Goal: Find specific page/section

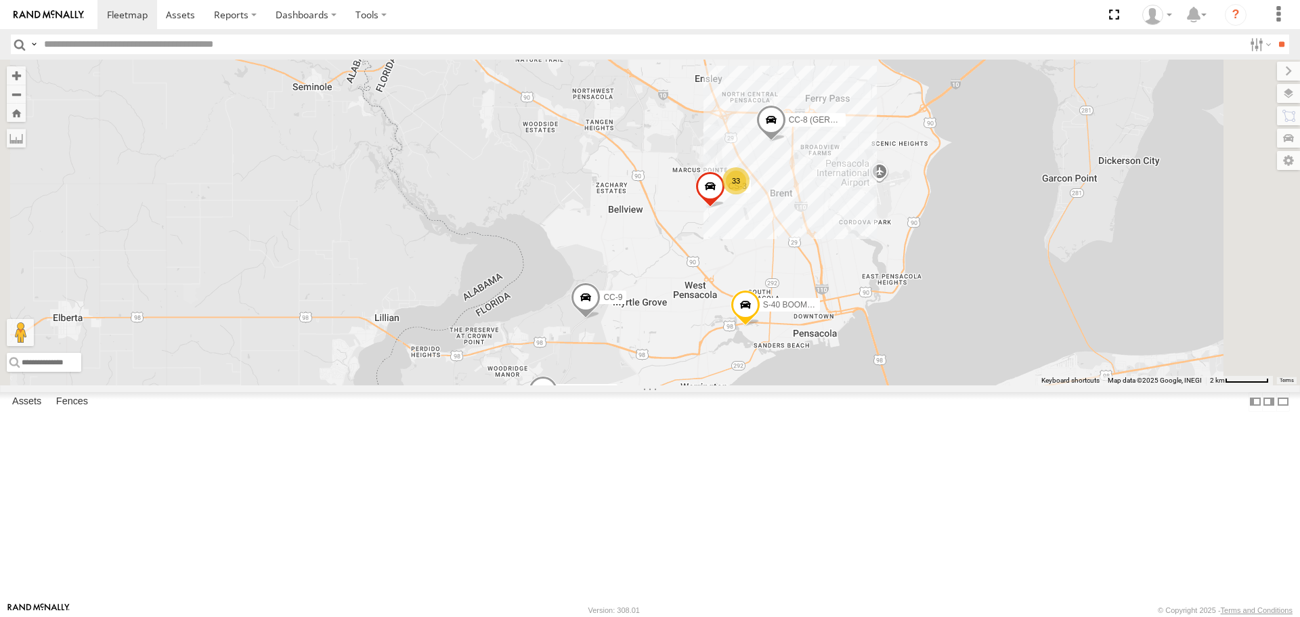
drag, startPoint x: 941, startPoint y: 461, endPoint x: 945, endPoint y: 348, distance: 112.5
click at [945, 348] on div "CS-3 CC-8 (GERMAN) [PERSON_NAME] 33 CS-2 6 S-40 BOOM LIFT CC-9" at bounding box center [650, 222] width 1300 height 325
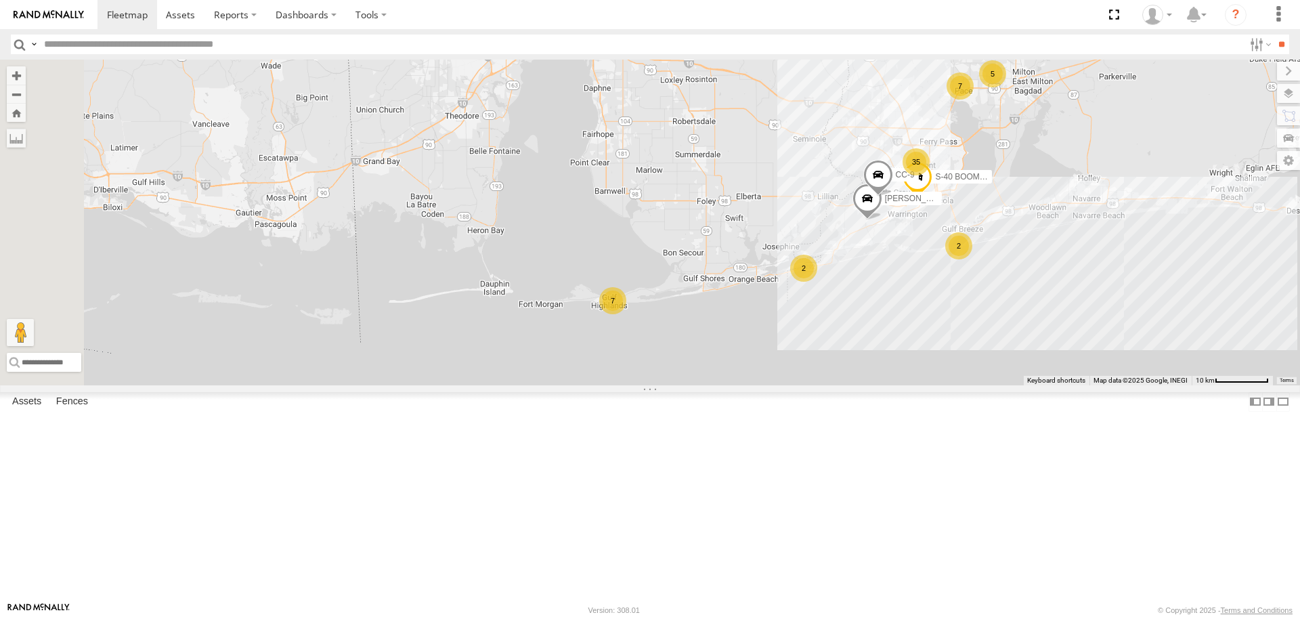
drag, startPoint x: 550, startPoint y: 569, endPoint x: 845, endPoint y: 411, distance: 334.8
click at [845, 385] on div "[PERSON_NAME]-40 BOOM LIFT CC-9 35 6 7 5 KUBOTA SIDE-BY-SIDE 2024 2 7 2" at bounding box center [650, 222] width 1300 height 325
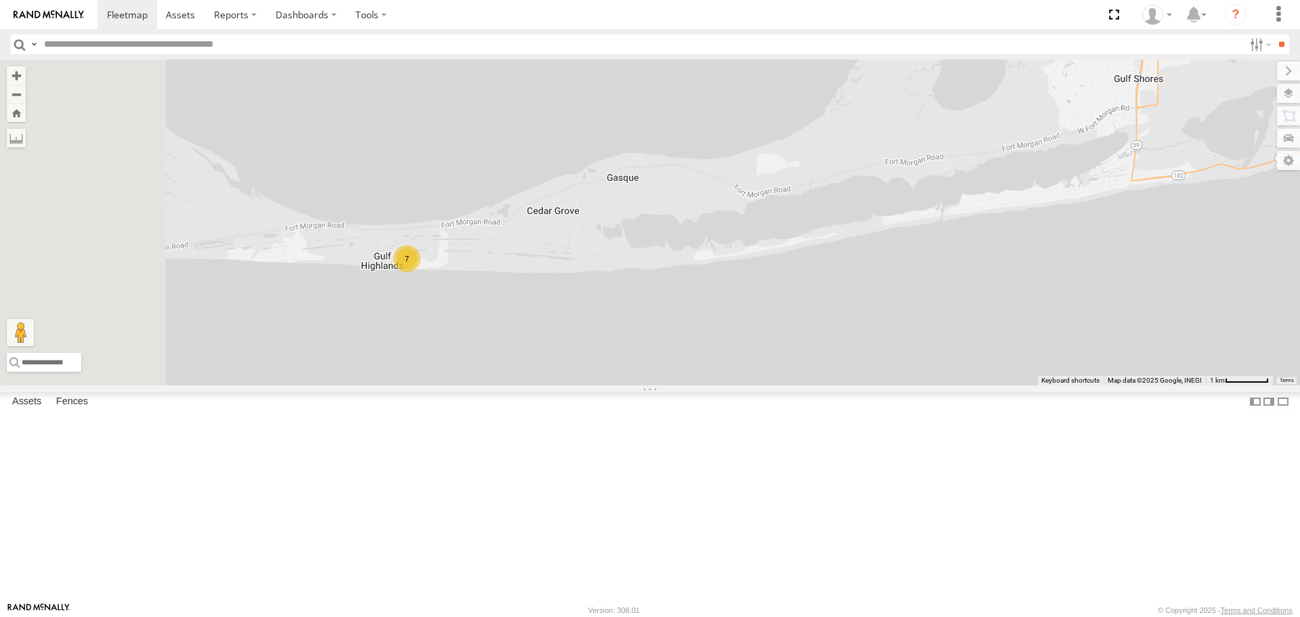
drag, startPoint x: 541, startPoint y: 391, endPoint x: 774, endPoint y: 368, distance: 234.1
click at [774, 368] on div "[PERSON_NAME]-40 BOOM LIFT CC-9 KUBOTA SIDE-BY-SIDE 2024 7" at bounding box center [650, 222] width 1300 height 325
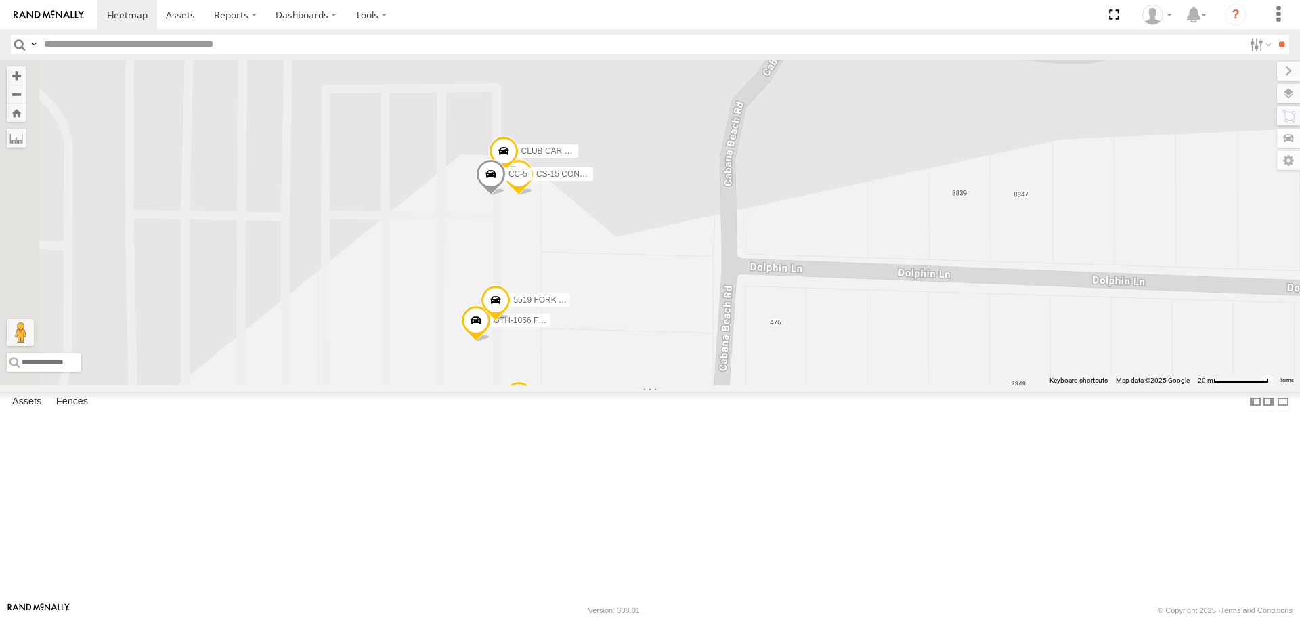
drag, startPoint x: 643, startPoint y: 442, endPoint x: 816, endPoint y: 362, distance: 190.0
click at [816, 362] on div "[PERSON_NAME]-40 BOOM LIFT CC-9 KUBOTA SIDE-BY-SIDE 2024 20 FLATBED TRAILER CON…" at bounding box center [650, 222] width 1300 height 325
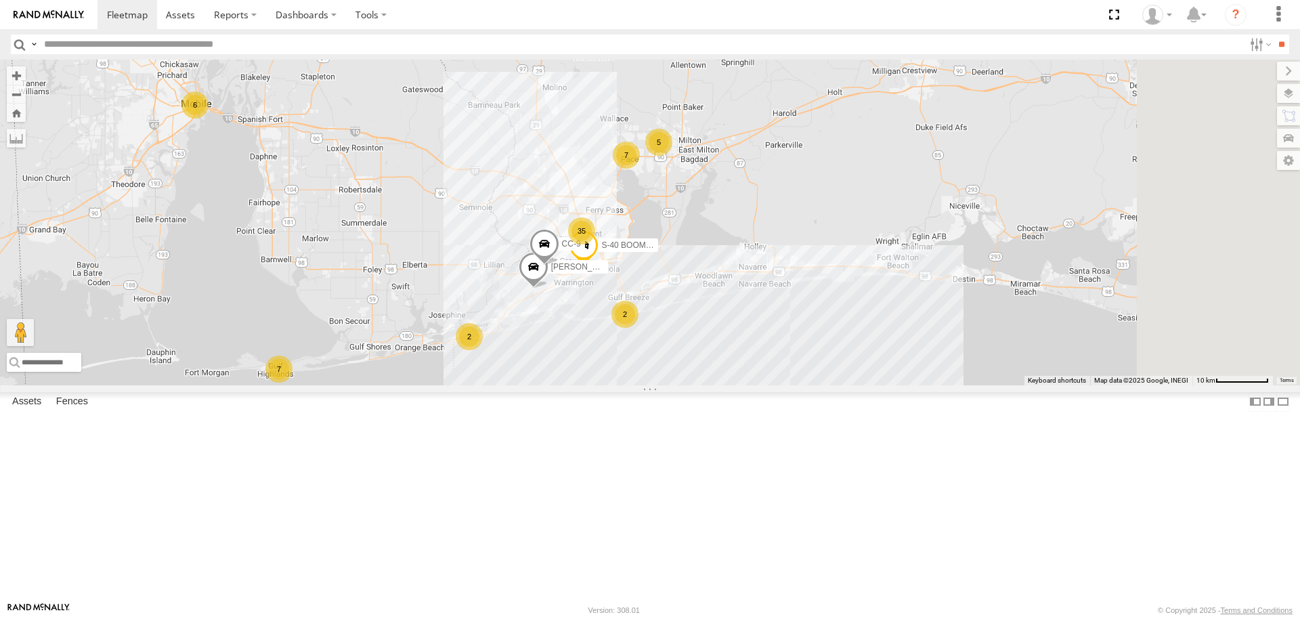
drag, startPoint x: 945, startPoint y: 286, endPoint x: 616, endPoint y: 364, distance: 338.3
click at [616, 364] on div "[PERSON_NAME]-40 BOOM LIFT CC-9 KUBOTA SIDE-BY-SIDE 2024 35 6 7 5 2 7 2" at bounding box center [650, 222] width 1300 height 325
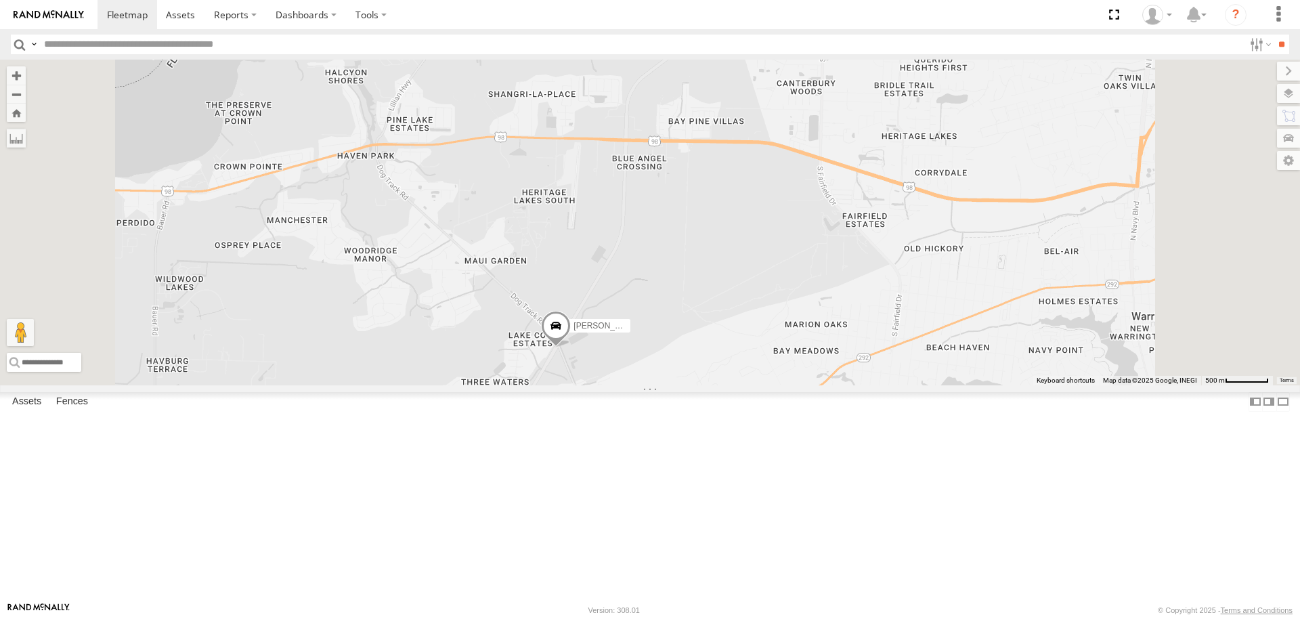
drag, startPoint x: 906, startPoint y: 350, endPoint x: 873, endPoint y: 424, distance: 81.6
click at [873, 385] on div "[PERSON_NAME]-40 BOOM LIFT CC-9 KUBOTA SIDE-BY-SIDE 2024 CS-3 CC-8 (GERMAN)" at bounding box center [650, 222] width 1300 height 325
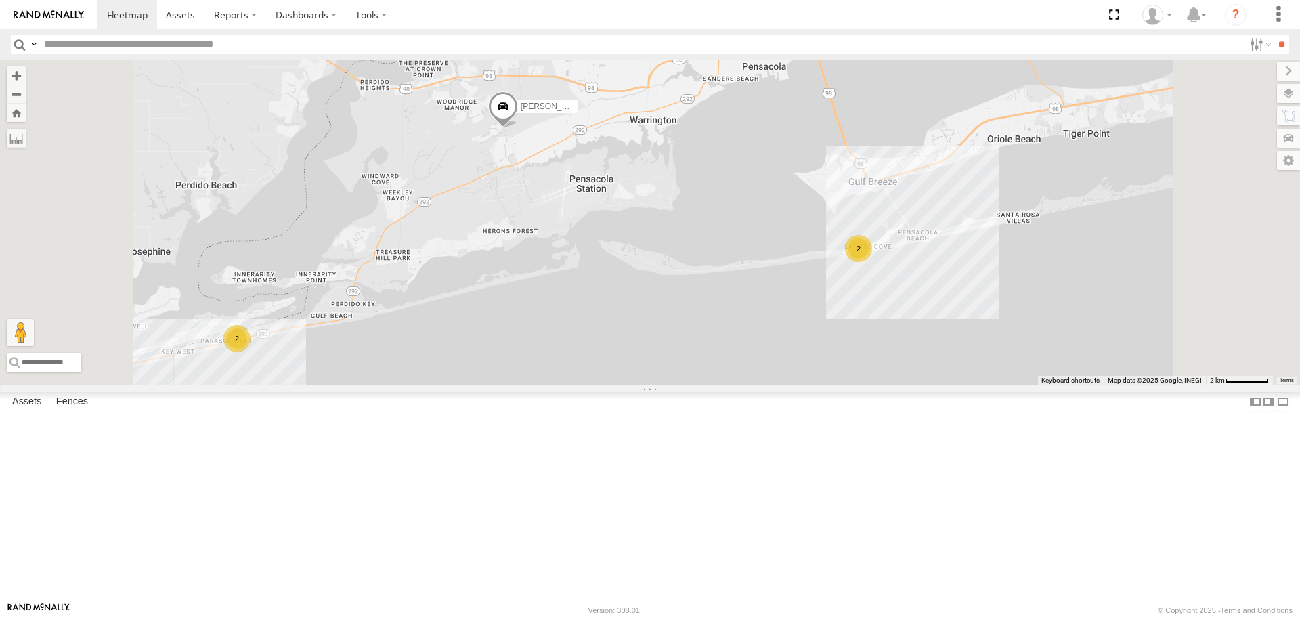
drag, startPoint x: 772, startPoint y: 191, endPoint x: 739, endPoint y: 374, distance: 185.9
click at [739, 374] on div "[PERSON_NAME]-40 BOOM LIFT CC-9 KUBOTA SIDE-BY-SIDE 2024 CS-3 CC-8 (GERMAN) 2 2" at bounding box center [650, 222] width 1300 height 325
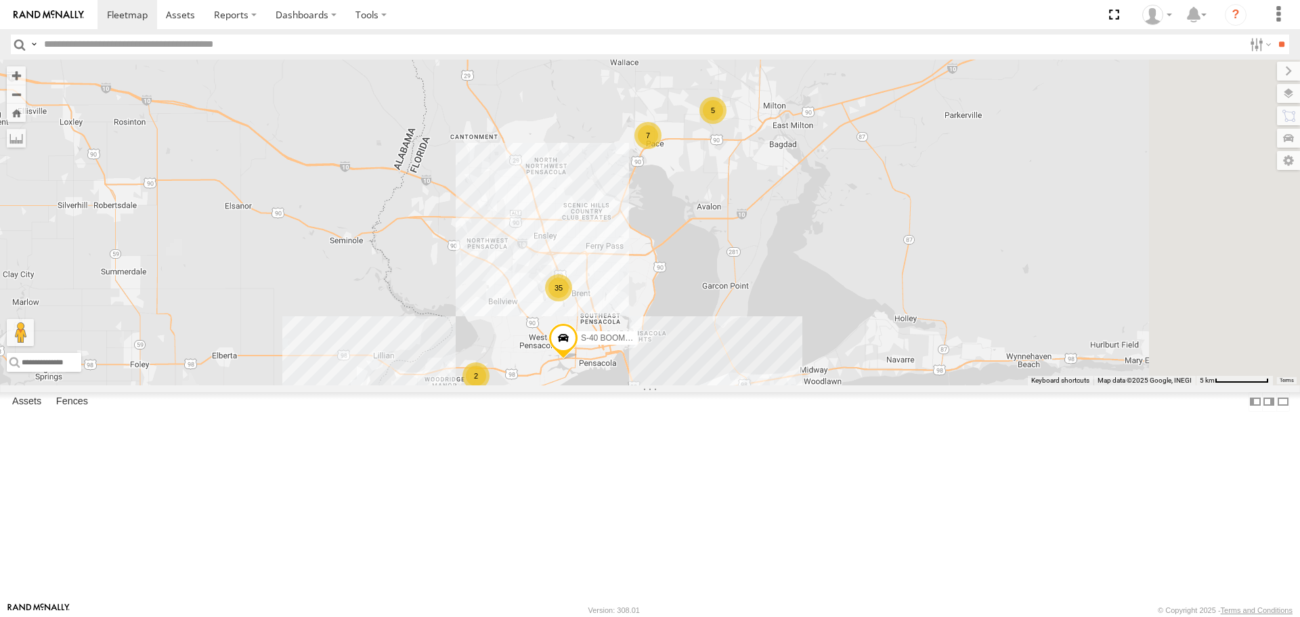
drag, startPoint x: 1023, startPoint y: 366, endPoint x: 889, endPoint y: 481, distance: 177.3
click at [889, 385] on div "S-40 BOOM LIFT KUBOTA SIDE-BY-SIDE 2024 2 35 5 2 7 2" at bounding box center [650, 222] width 1300 height 325
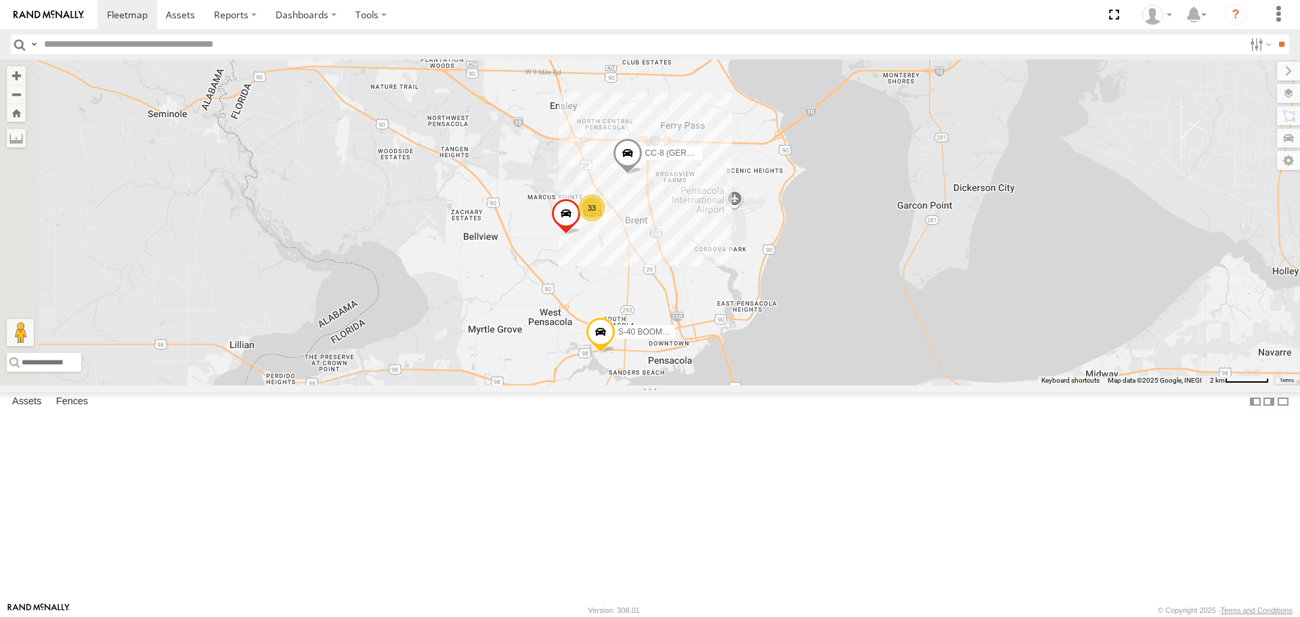
drag, startPoint x: 564, startPoint y: 422, endPoint x: 812, endPoint y: 163, distance: 358.3
click at [812, 163] on div "S-40 BOOM LIFT KUBOTA SIDE-BY-SIDE 2024 CS-2 33 5 CS-3 6 CC-8 (GERMAN)" at bounding box center [650, 222] width 1300 height 325
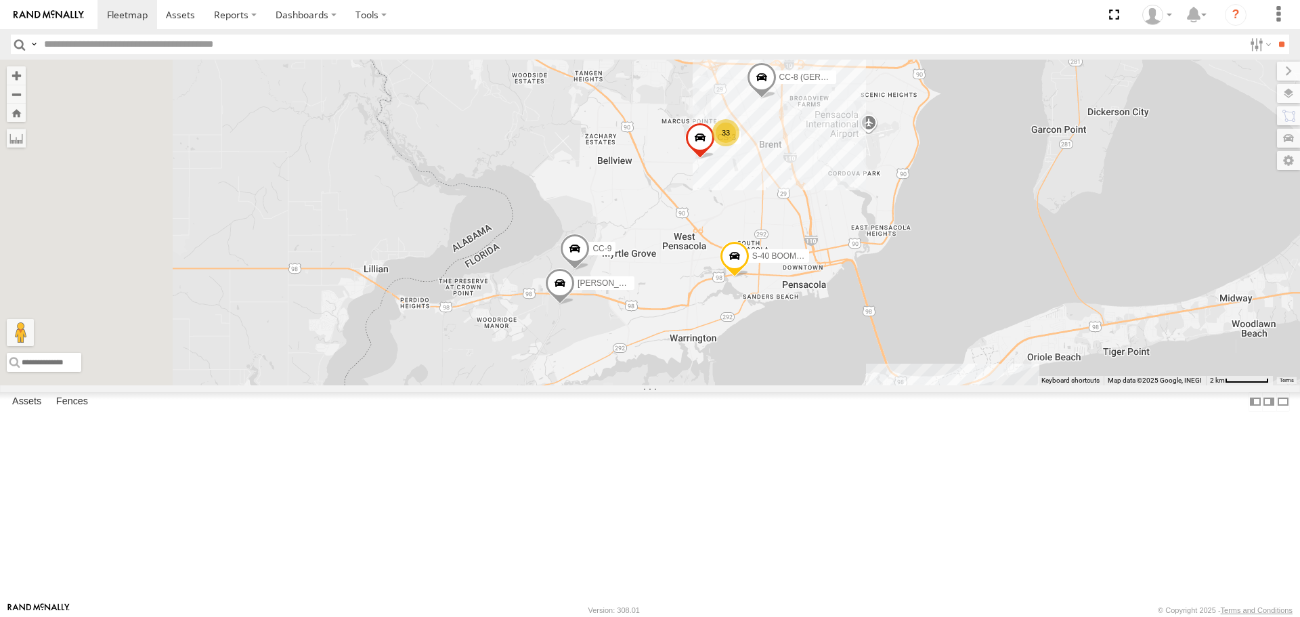
drag, startPoint x: 659, startPoint y: 463, endPoint x: 809, endPoint y: 374, distance: 174.4
click at [809, 374] on div "S-40 BOOM LIFT KUBOTA SIDE-BY-SIDE 2024 CS-2 33 5 CS-3 6 CC-8 (GERMAN) [PERSON_…" at bounding box center [650, 222] width 1300 height 325
